Goal: Find specific page/section: Find specific page/section

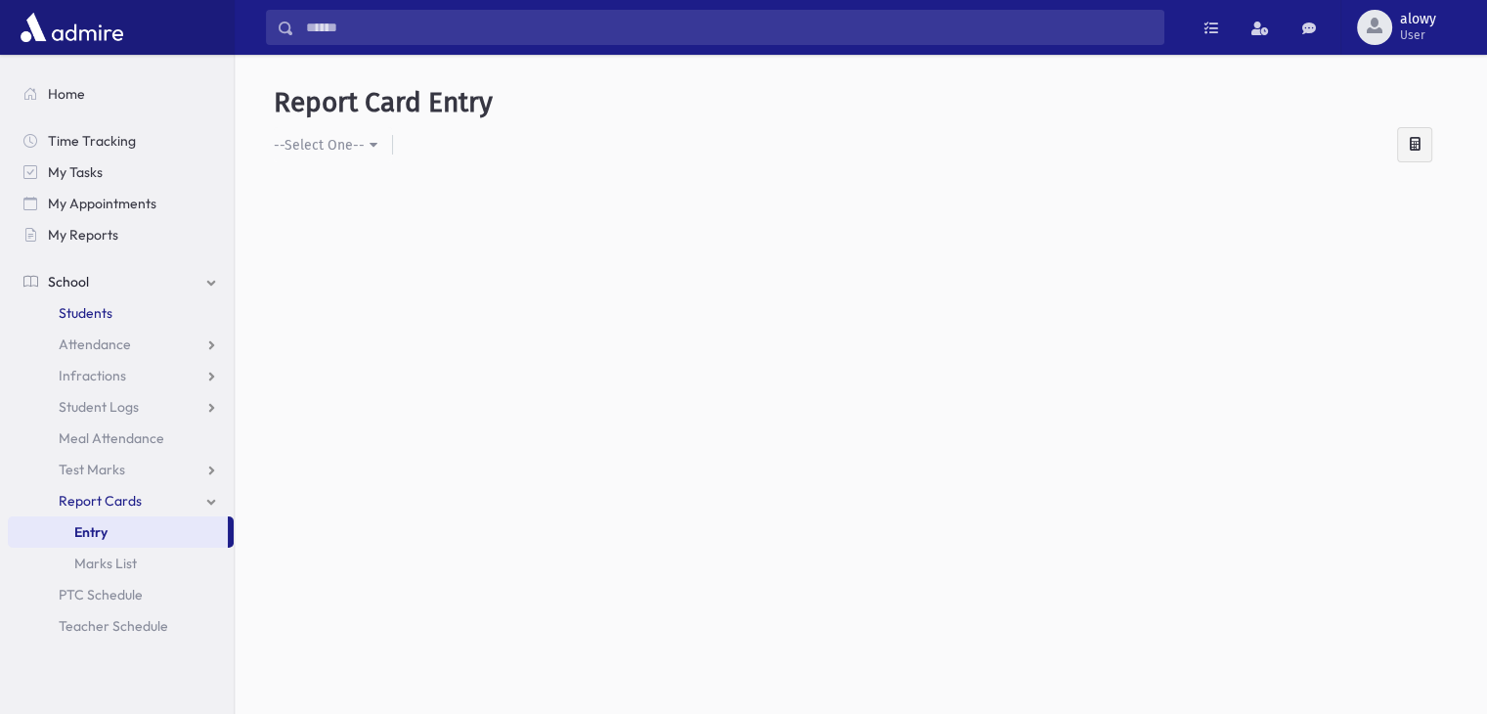
click at [101, 309] on span "Students" at bounding box center [86, 313] width 54 height 18
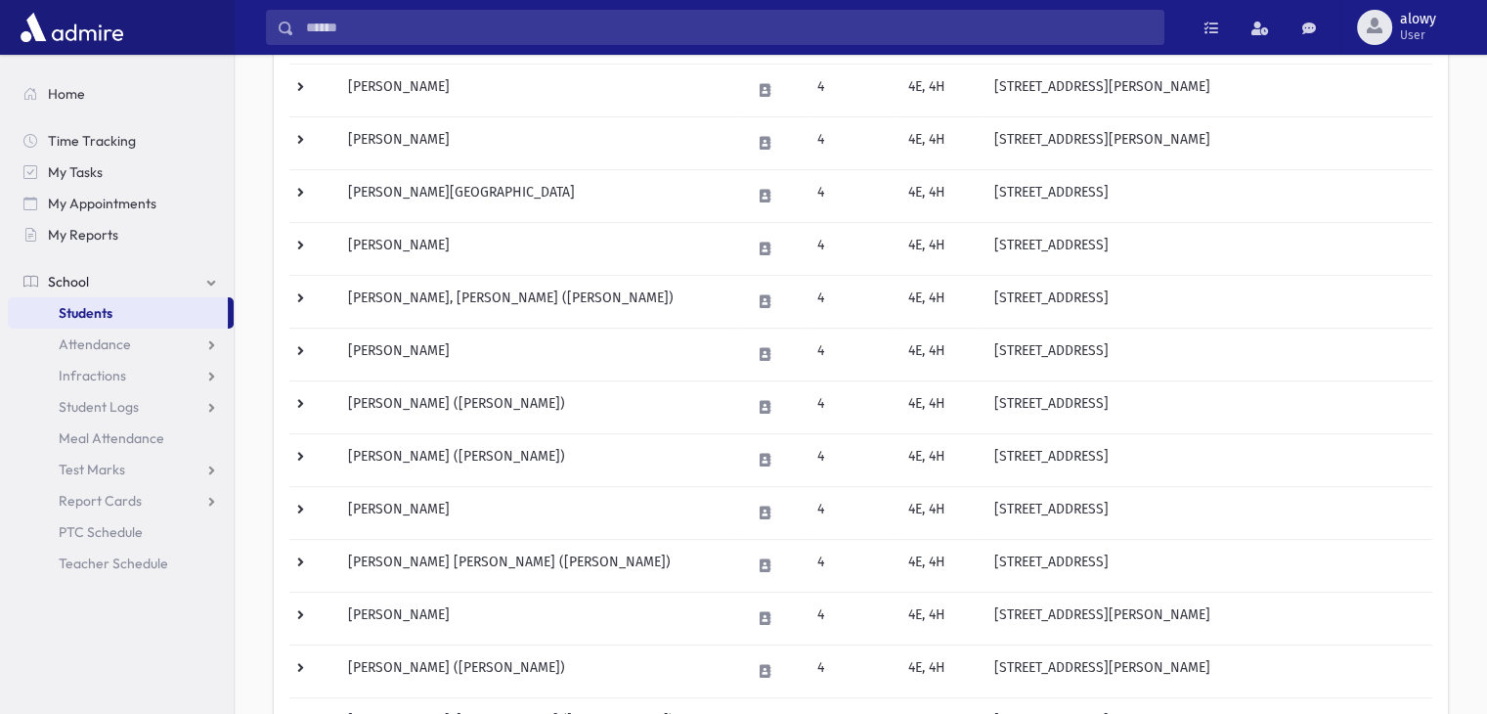
scroll to position [113, 0]
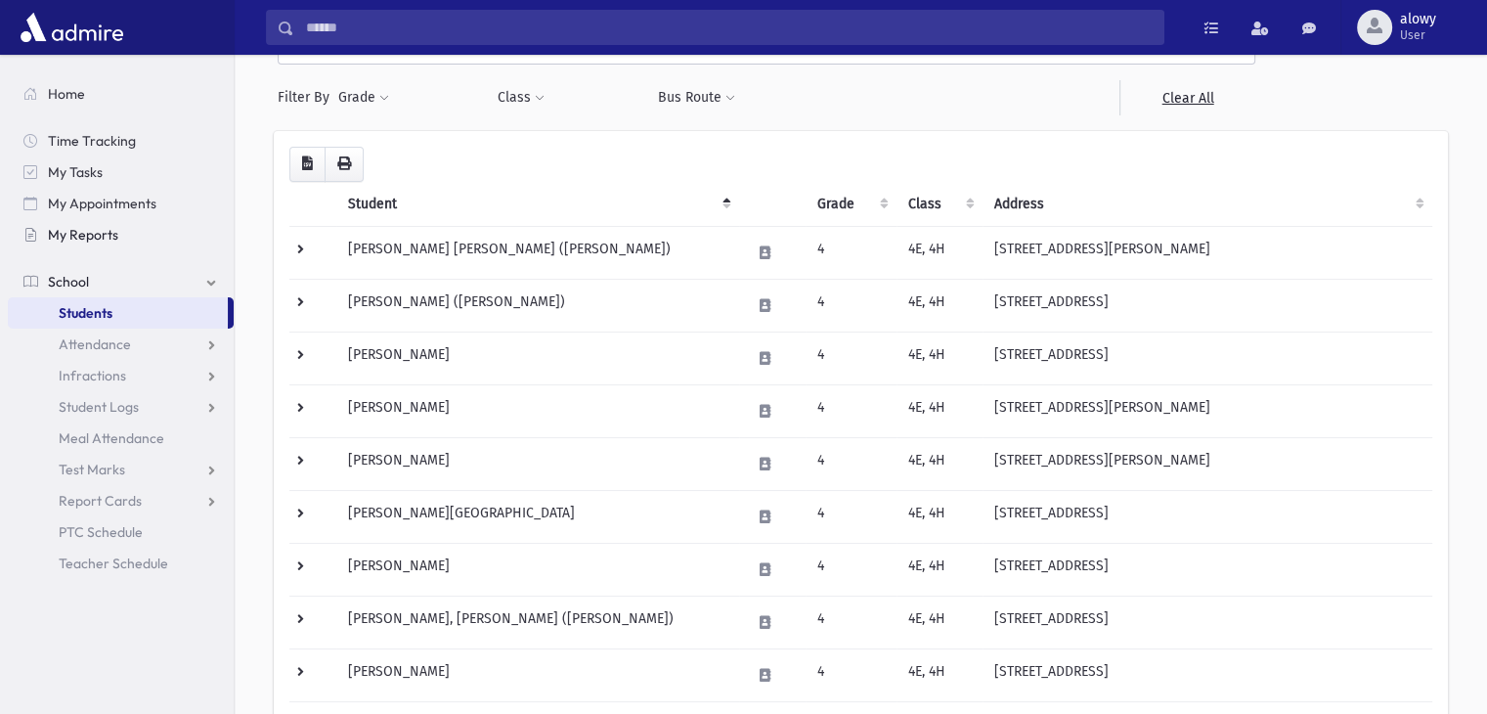
click at [70, 239] on span "My Reports" at bounding box center [83, 235] width 70 height 18
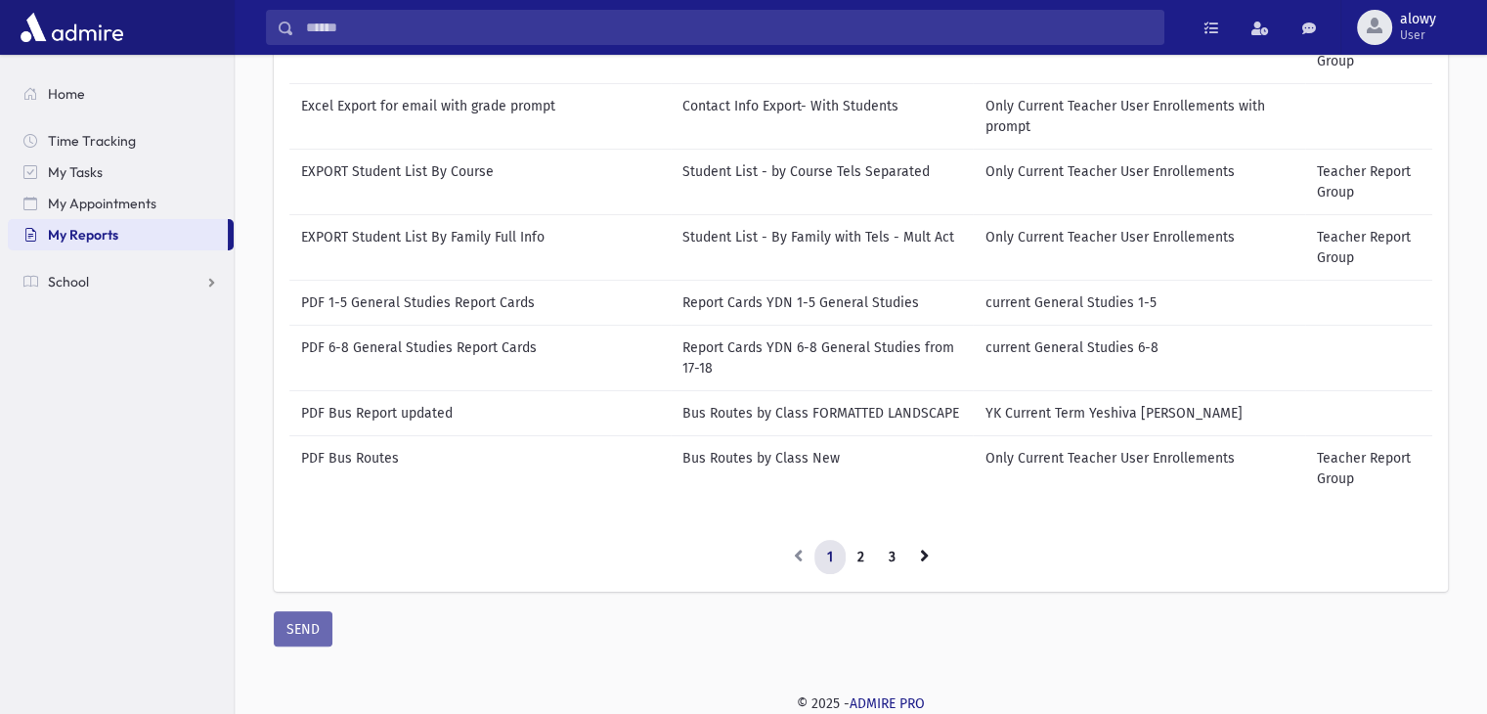
scroll to position [330, 0]
